Goal: Information Seeking & Learning: Find specific fact

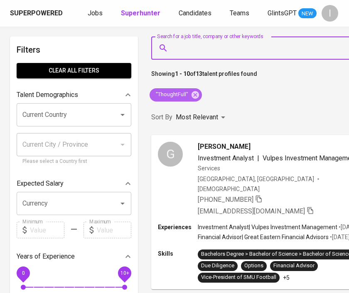
scroll to position [0, 7]
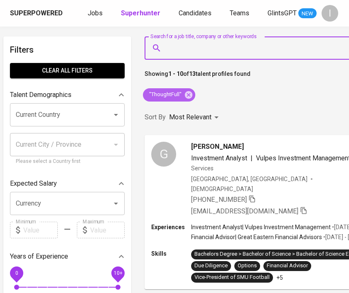
click at [187, 92] on icon at bounding box center [188, 94] width 7 height 7
click at [208, 56] on input "Search for a job title, company or other keywords" at bounding box center [258, 48] width 187 height 16
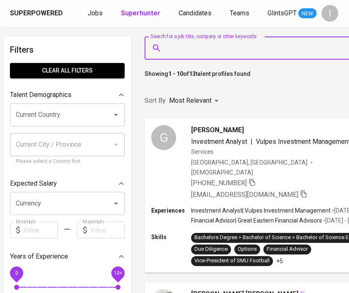
scroll to position [0, 7]
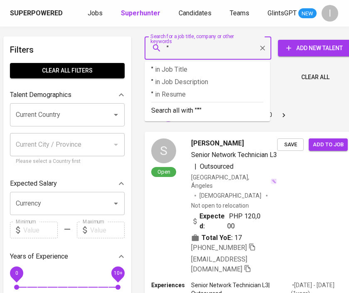
paste input "Sindo Saripati Samudra"
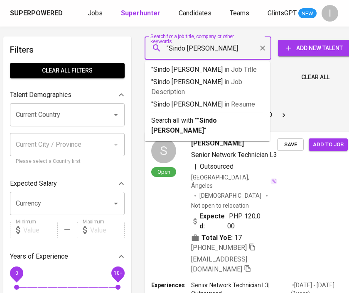
type input ""Sindo Saripati Samudra""
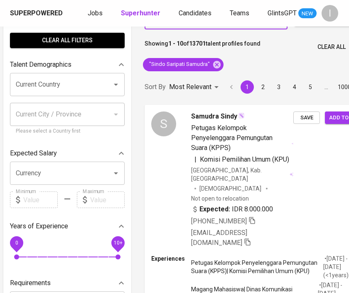
scroll to position [0, 7]
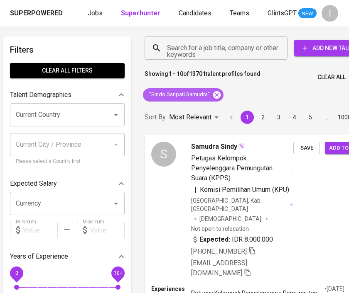
click at [213, 95] on icon at bounding box center [216, 94] width 7 height 7
click at [216, 53] on input "Search for a job title, company or other keywords" at bounding box center [218, 48] width 106 height 16
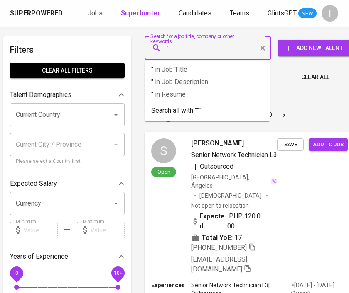
paste input "Sindo Group"
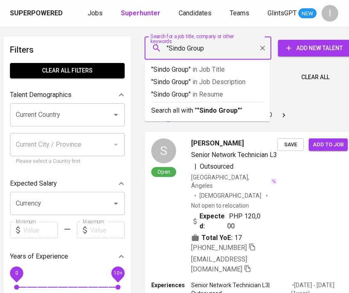
type input ""Sindo Group""
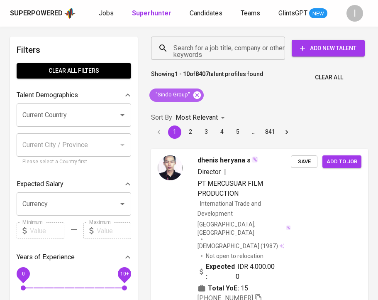
click at [194, 95] on icon at bounding box center [197, 94] width 9 height 9
click at [216, 53] on input "Search for a job title, company or other keywords" at bounding box center [220, 48] width 98 height 16
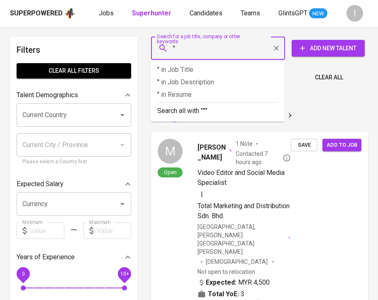
paste input "Modern Cikande"
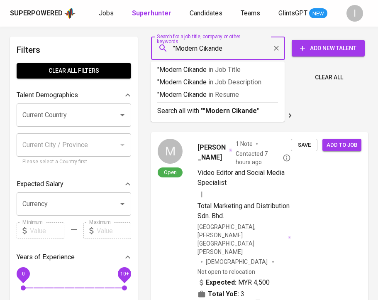
type input ""Modern Cikande""
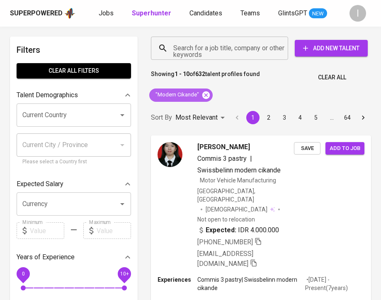
click at [206, 94] on icon at bounding box center [206, 94] width 7 height 7
click at [214, 46] on input "Search for a job title, company or other keywords" at bounding box center [221, 48] width 101 height 16
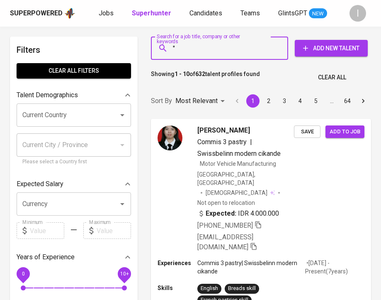
paste input "SoftwareOne"
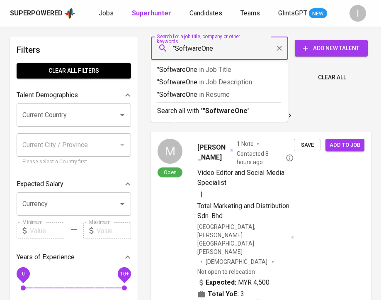
type input ""SoftwareOne""
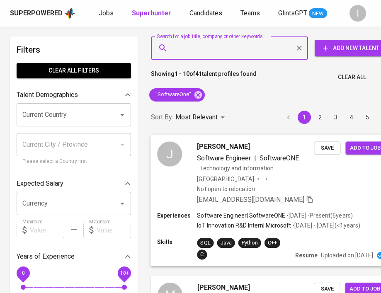
click at [321, 193] on div "J Jackie CHEN Software Engineer | SoftwareONE Technology and Information Taiwan…" at bounding box center [271, 173] width 241 height 77
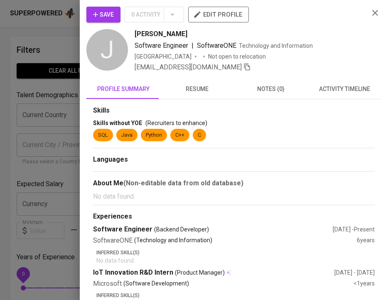
click at [204, 85] on span "resume" at bounding box center [197, 89] width 64 height 10
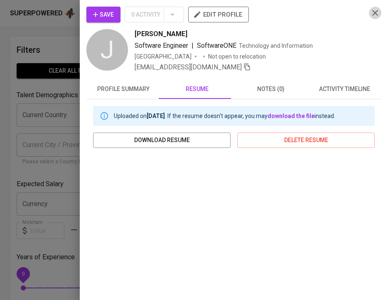
click at [370, 15] on icon "button" at bounding box center [375, 13] width 10 height 10
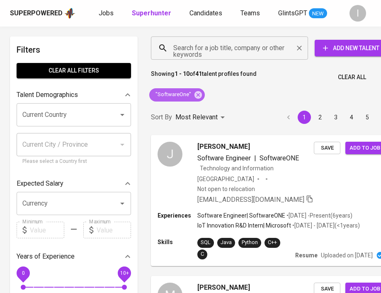
drag, startPoint x: 197, startPoint y: 93, endPoint x: 218, endPoint y: 52, distance: 46.2
click at [197, 93] on icon at bounding box center [198, 94] width 7 height 7
click at [218, 52] on input "Search for a job title, company or other keywords" at bounding box center [231, 48] width 121 height 16
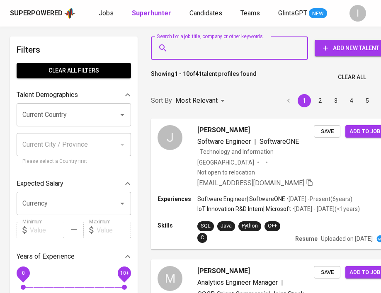
paste input "Handall Mega Trading"
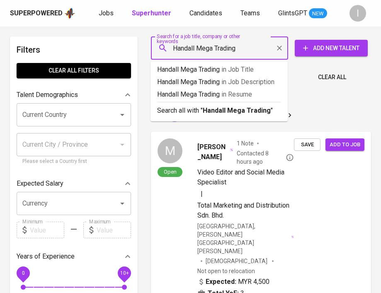
type input "Handall Mega Trading"
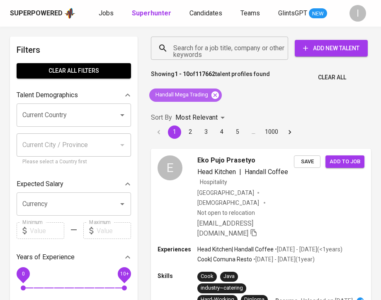
click at [216, 94] on icon at bounding box center [215, 94] width 9 height 9
click at [232, 52] on input "Search for a job title, company or other keywords" at bounding box center [221, 48] width 101 height 16
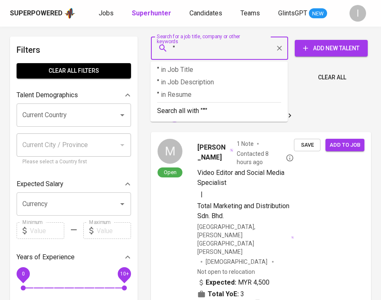
paste input "Handall Mega Trading"
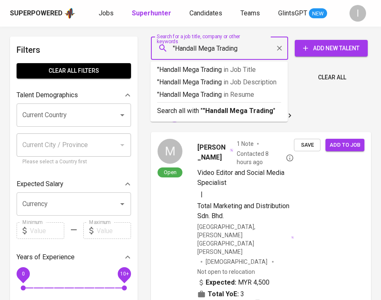
type input ""Handall Mega Trading""
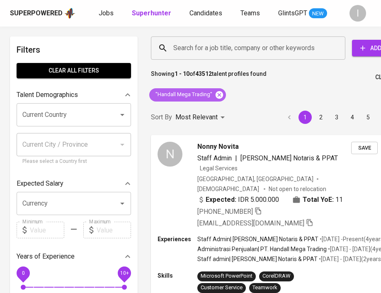
click at [219, 93] on icon at bounding box center [219, 94] width 7 height 7
click at [244, 52] on input "Search for a job title, company or other keywords" at bounding box center [250, 48] width 158 height 16
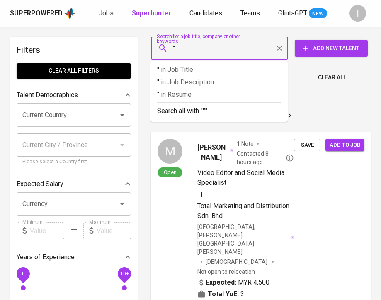
paste input "LINTAS UNITAMA TRANSINDO"
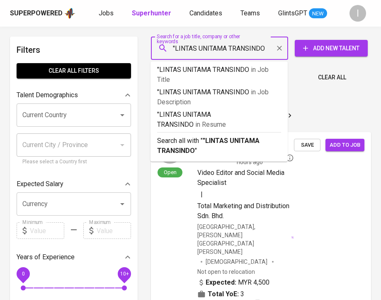
type input ""LINTAS UNITAMA TRANSINDO""
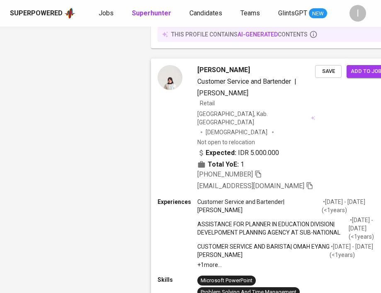
scroll to position [1149, 0]
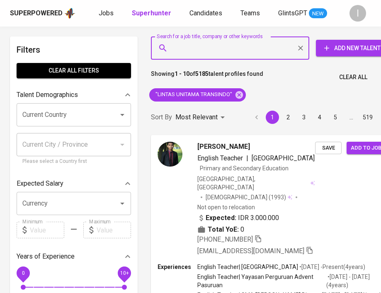
scroll to position [1149, 0]
